Goal: Information Seeking & Learning: Learn about a topic

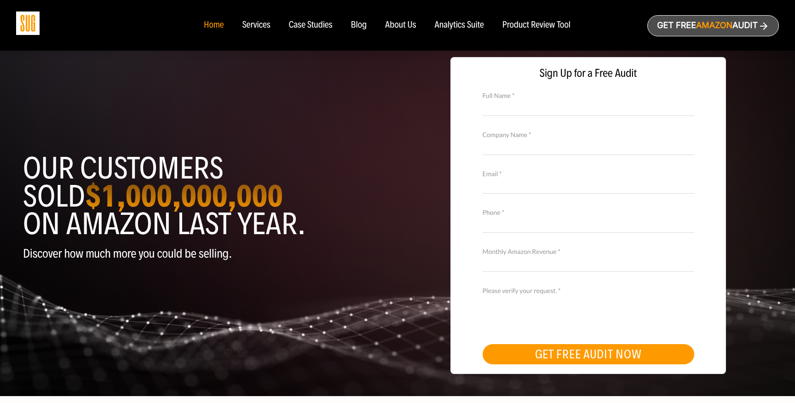
click at [403, 23] on div "About Us" at bounding box center [400, 25] width 31 height 10
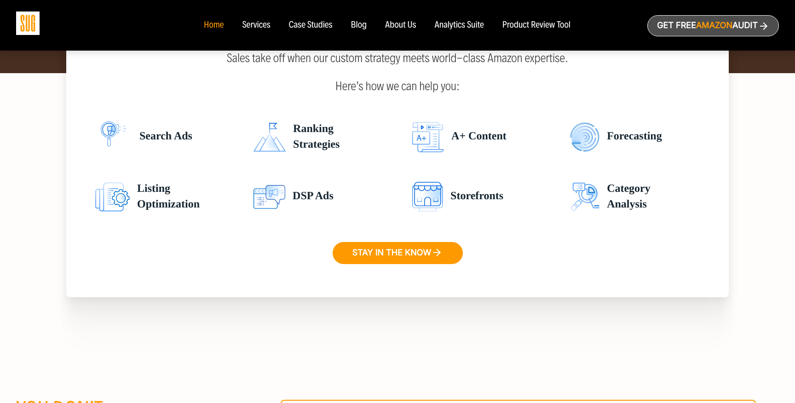
scroll to position [1427, 0]
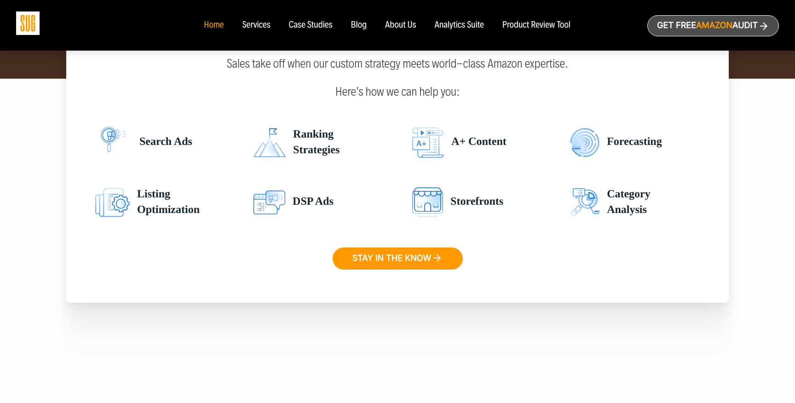
click at [465, 203] on span "Storefronts" at bounding box center [473, 202] width 60 height 32
click at [376, 202] on li "DSP Ads" at bounding box center [318, 202] width 142 height 46
click at [328, 203] on span "DSP Ads" at bounding box center [309, 202] width 48 height 32
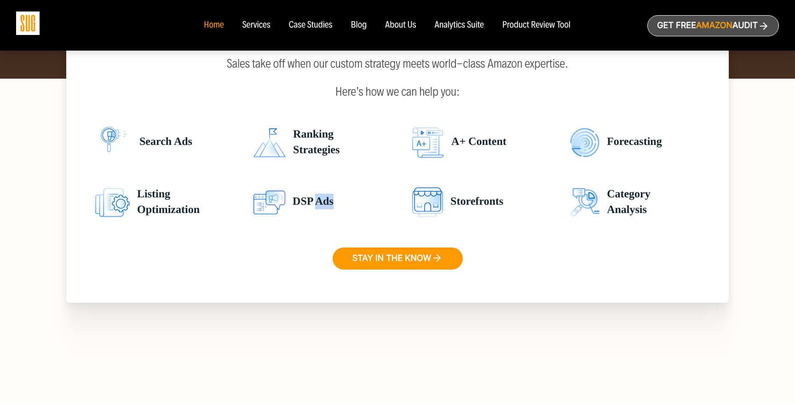
click at [328, 203] on span "DSP Ads" at bounding box center [309, 202] width 48 height 32
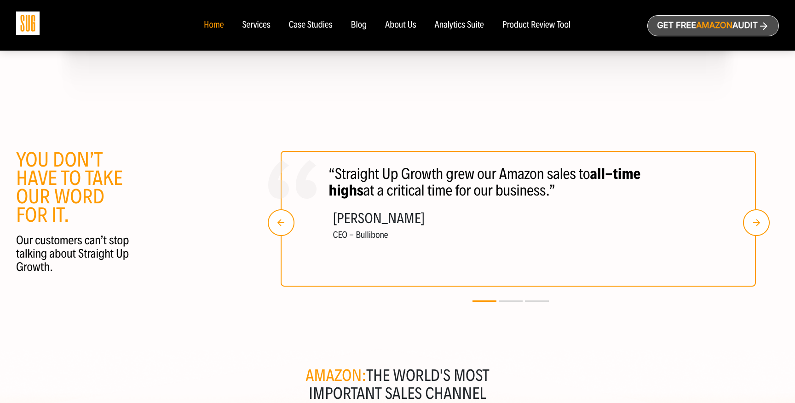
scroll to position [1688, 0]
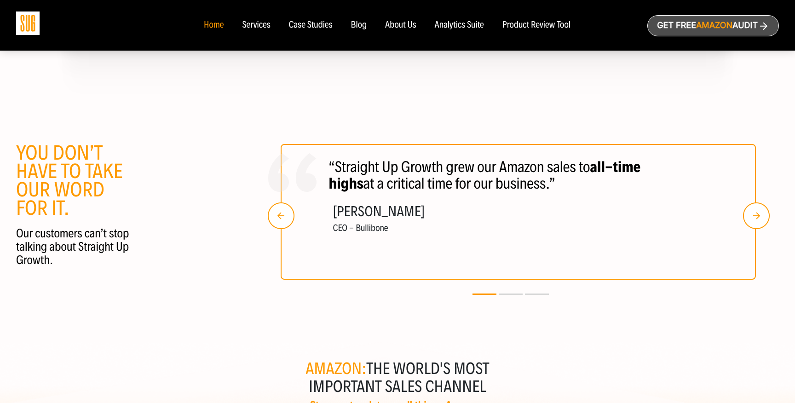
click at [762, 215] on img "button" at bounding box center [756, 215] width 27 height 27
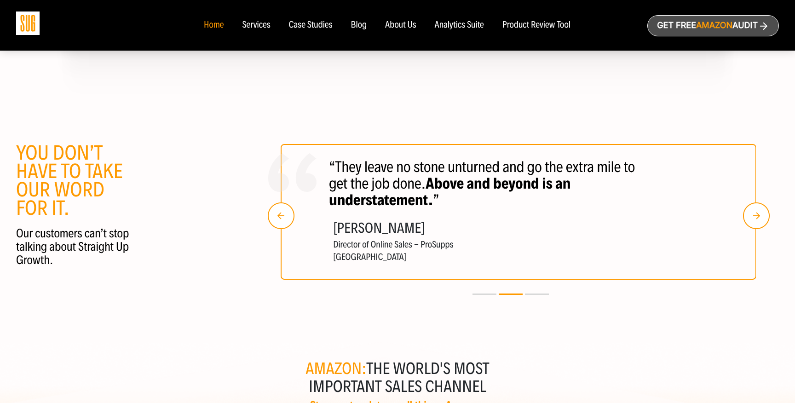
click at [762, 215] on img "button" at bounding box center [756, 215] width 27 height 27
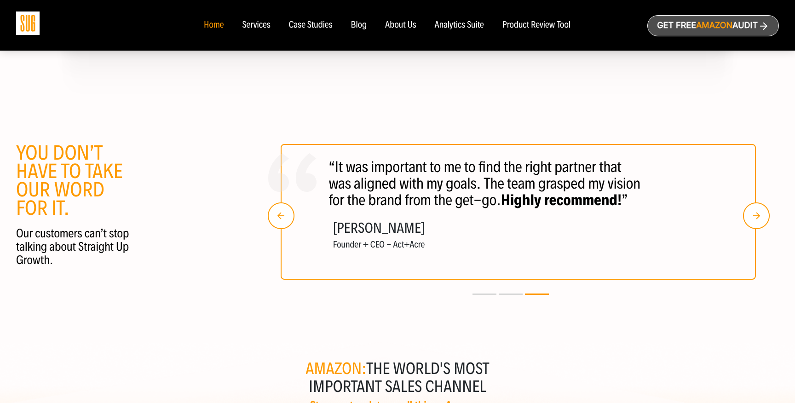
click at [762, 215] on img "button" at bounding box center [756, 215] width 27 height 27
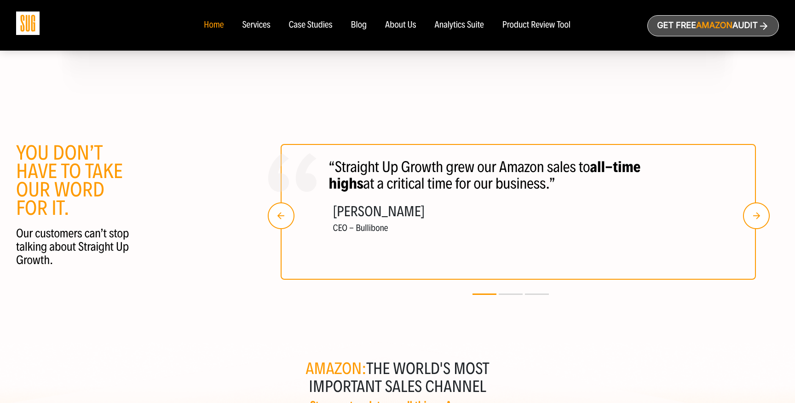
click at [762, 215] on img "button" at bounding box center [756, 215] width 27 height 27
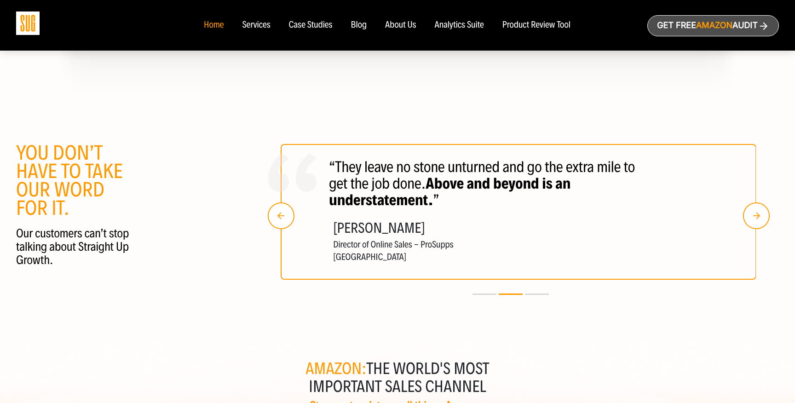
click at [762, 215] on img "button" at bounding box center [756, 215] width 27 height 27
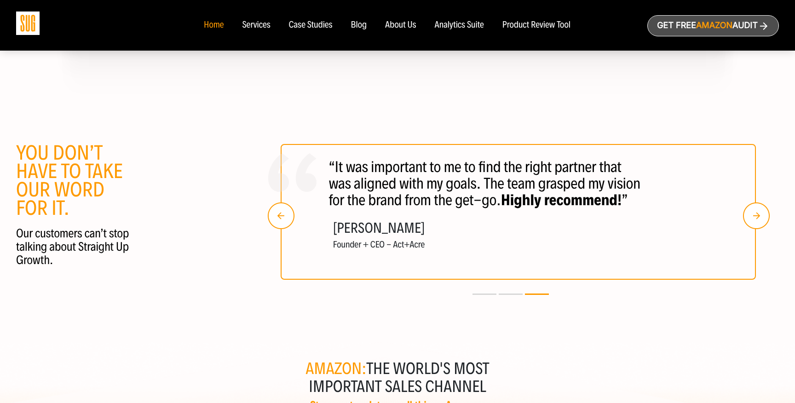
click at [762, 215] on img "button" at bounding box center [756, 215] width 27 height 27
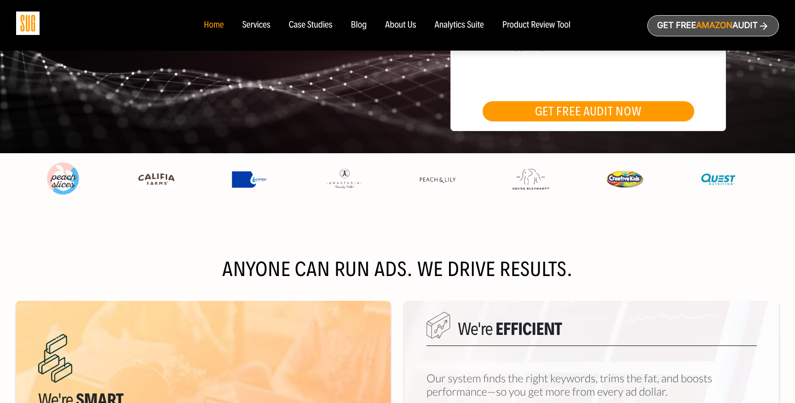
scroll to position [0, 0]
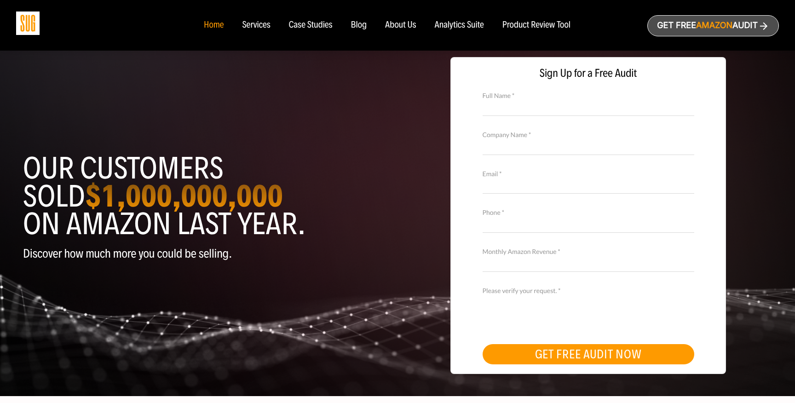
click at [313, 27] on div "Case Studies" at bounding box center [311, 25] width 44 height 10
